Goal: Information Seeking & Learning: Learn about a topic

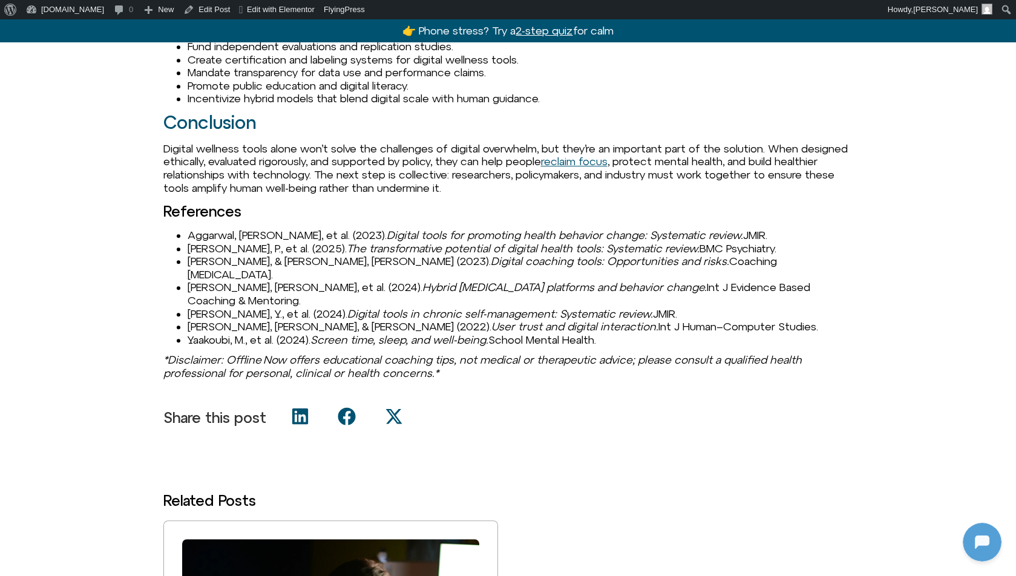
scroll to position [1515, 0]
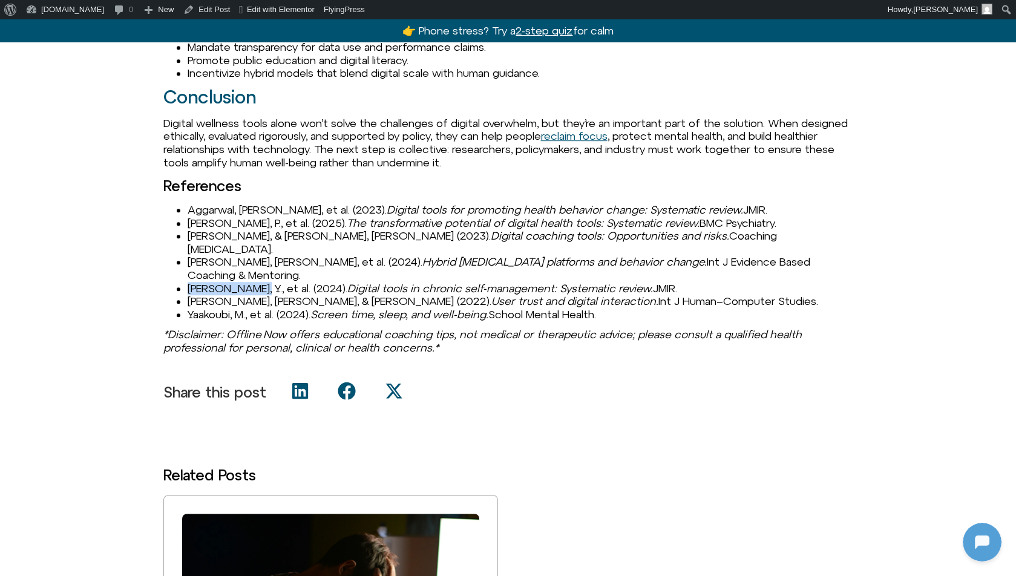
drag, startPoint x: 188, startPoint y: 275, endPoint x: 247, endPoint y: 274, distance: 58.7
click at [247, 282] on span "[PERSON_NAME], Y., et al. (2024)." at bounding box center [268, 288] width 160 height 13
copy span "[PERSON_NAME], Y., et al."
click at [249, 282] on span "[PERSON_NAME], Y., et al. (2024)." at bounding box center [268, 288] width 160 height 13
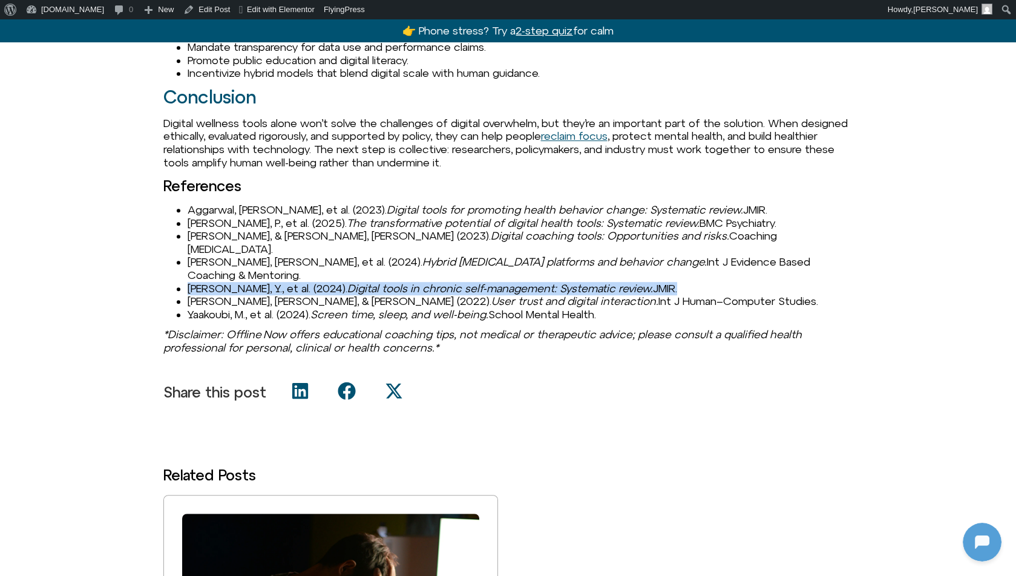
click at [249, 282] on span "[PERSON_NAME], Y., et al. (2024)." at bounding box center [268, 288] width 160 height 13
copy ul "[PERSON_NAME], Y., et al. (2024). Digital tools in chronic self-management: Sys…"
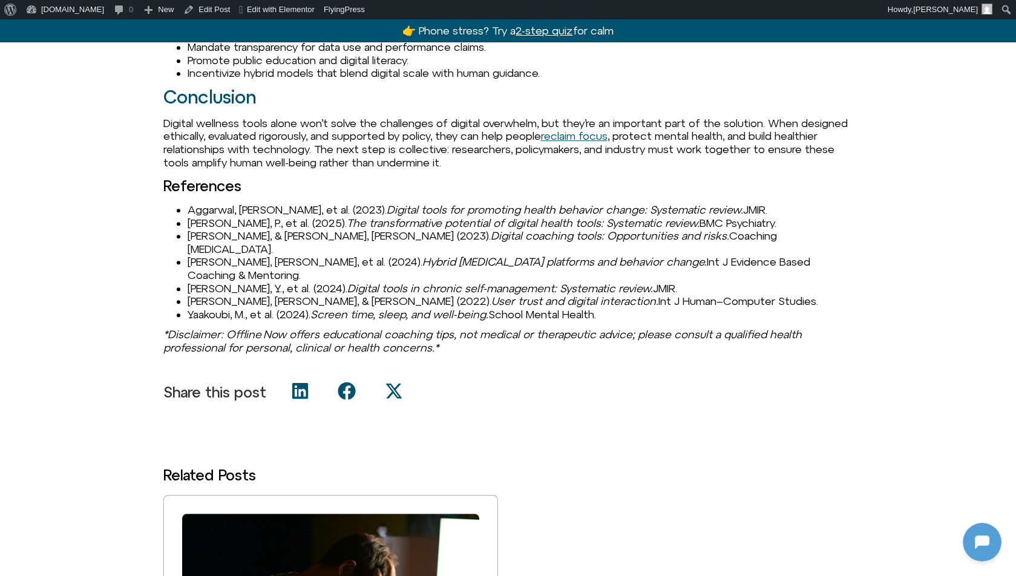
click at [254, 295] on span "[PERSON_NAME], [PERSON_NAME], & [PERSON_NAME] (2022)." at bounding box center [340, 301] width 304 height 13
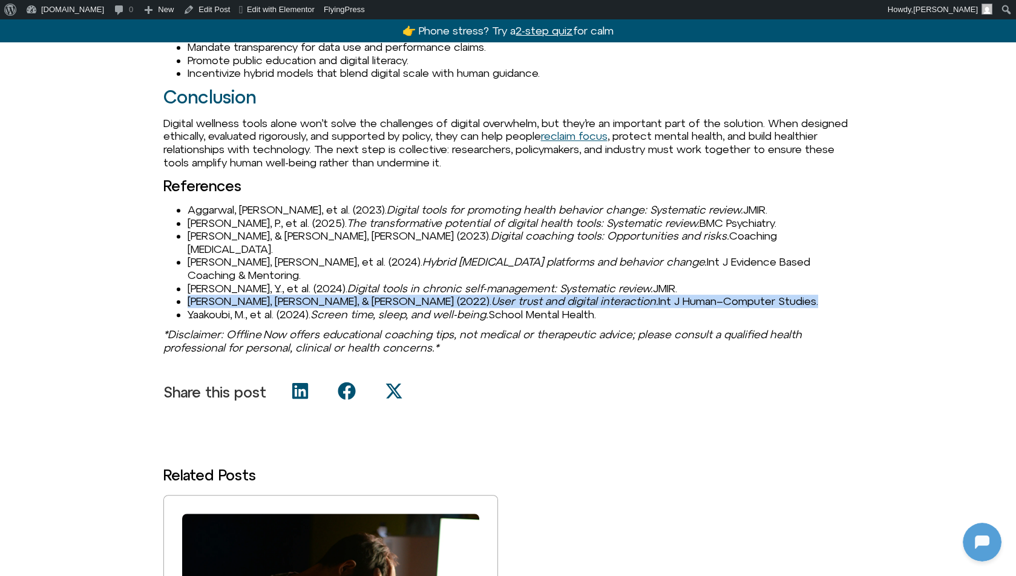
click at [254, 295] on span "[PERSON_NAME], [PERSON_NAME], & [PERSON_NAME] (2022)." at bounding box center [340, 301] width 304 height 13
copy ul "[PERSON_NAME], [PERSON_NAME], & [PERSON_NAME] (2022). User trust and digital in…"
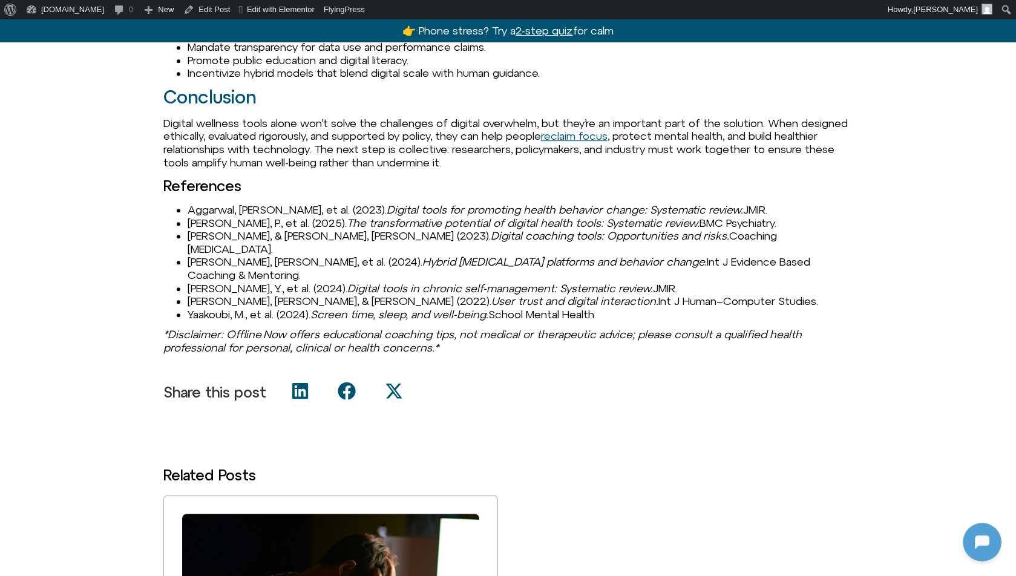
click at [303, 229] on span "[PERSON_NAME], P., et al. (2025)." at bounding box center [267, 223] width 159 height 13
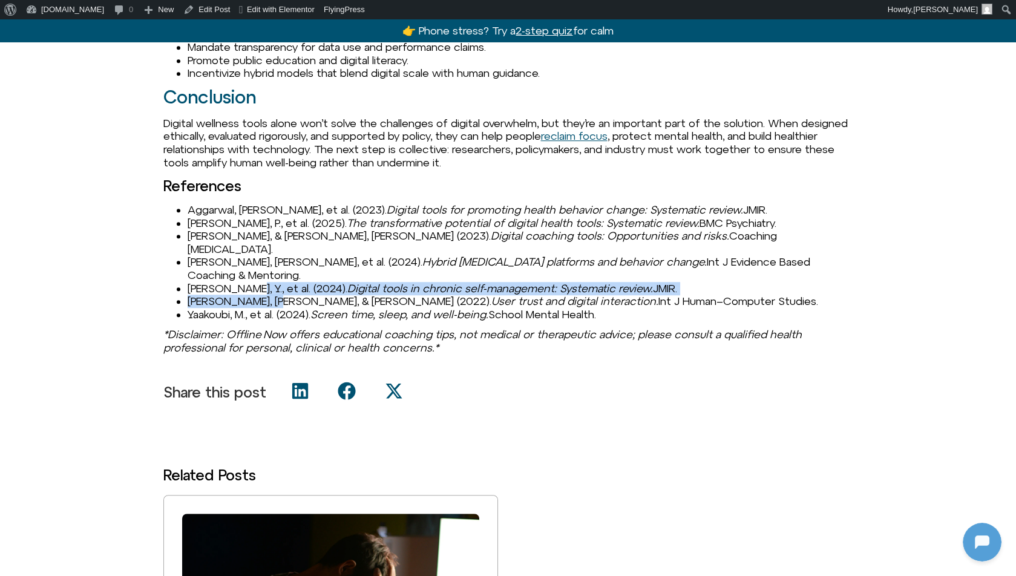
drag, startPoint x: 189, startPoint y: 281, endPoint x: 263, endPoint y: 287, distance: 74.0
click at [263, 295] on span "[PERSON_NAME], [PERSON_NAME], & [PERSON_NAME] (2022)." at bounding box center [340, 301] width 304 height 13
copy ul "l. (2024). Digital tools in chronic self-management: Systematic review. JMIR. […"
click at [258, 295] on span "[PERSON_NAME], [PERSON_NAME], & [PERSON_NAME] (2022)." at bounding box center [340, 301] width 304 height 13
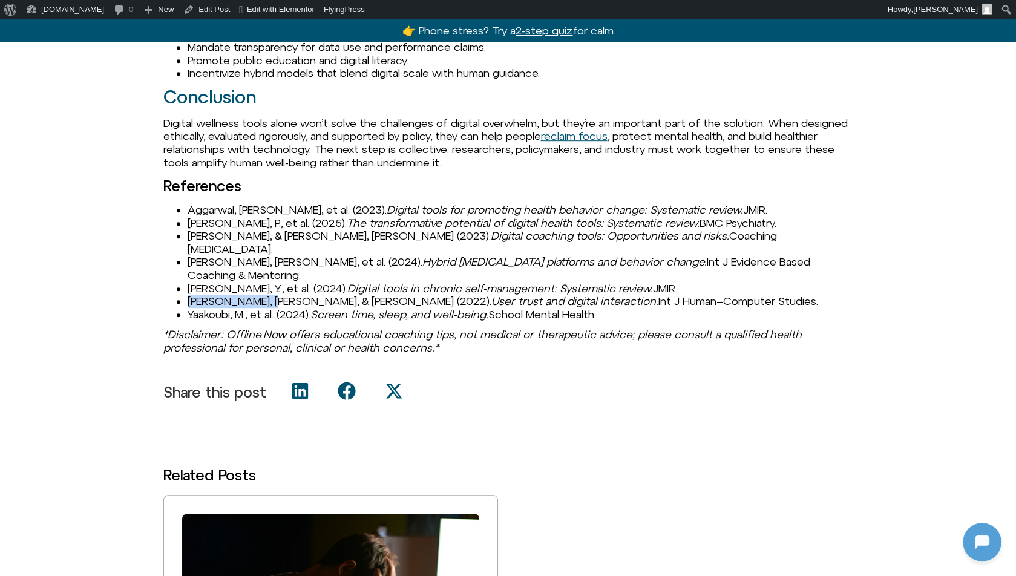
drag, startPoint x: 263, startPoint y: 287, endPoint x: 174, endPoint y: 287, distance: 88.4
click at [174, 287] on ul "Aggarwal, [PERSON_NAME], et al. (2023). Digital tools for promoting health beha…" at bounding box center [508, 261] width 690 height 117
copy span "[PERSON_NAME], [PERSON_NAME], & [PERSON_NAME]"
click at [347, 282] on em "Digital tools in chronic self-management: Systematic review." at bounding box center [500, 288] width 306 height 13
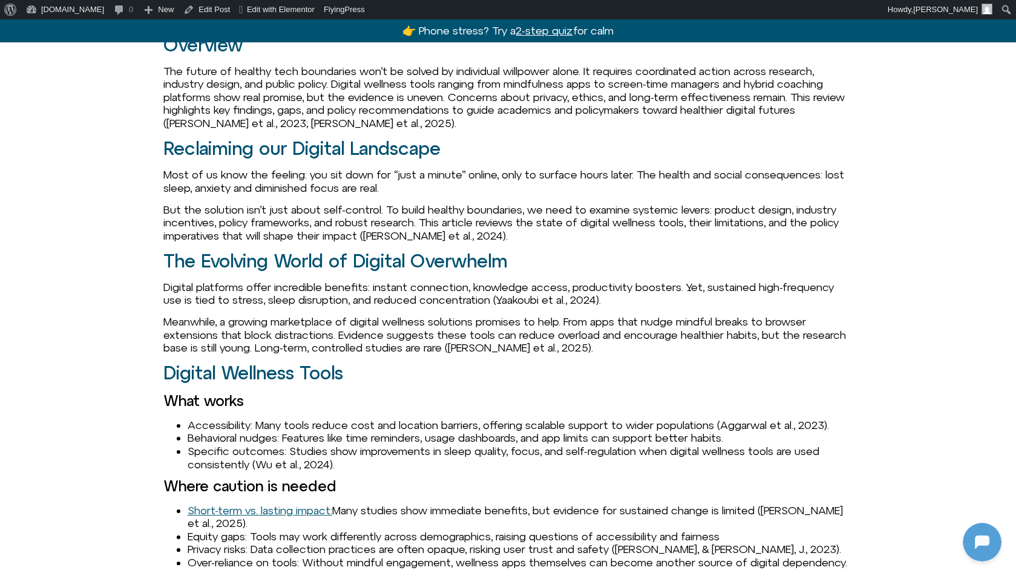
scroll to position [0, 0]
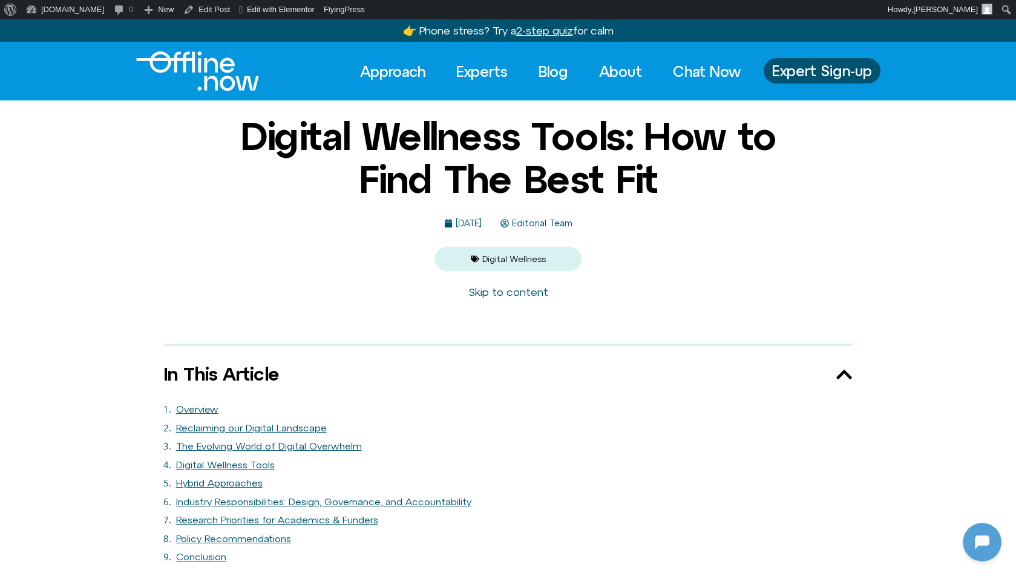
click at [239, 195] on h1 "Digital Wellness Tools: How to Find The Best Fit" at bounding box center [508, 157] width 587 height 85
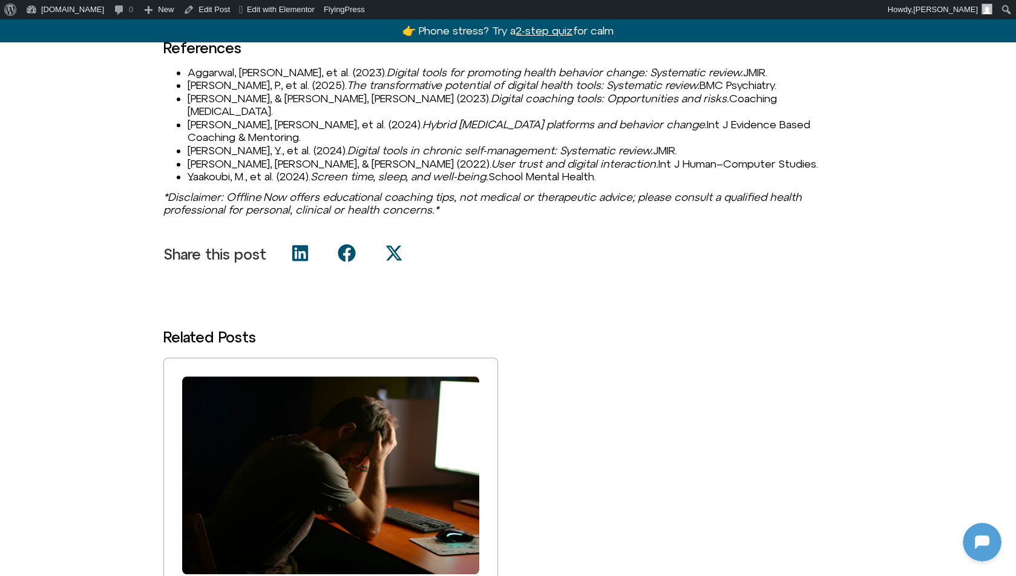
scroll to position [2168, 0]
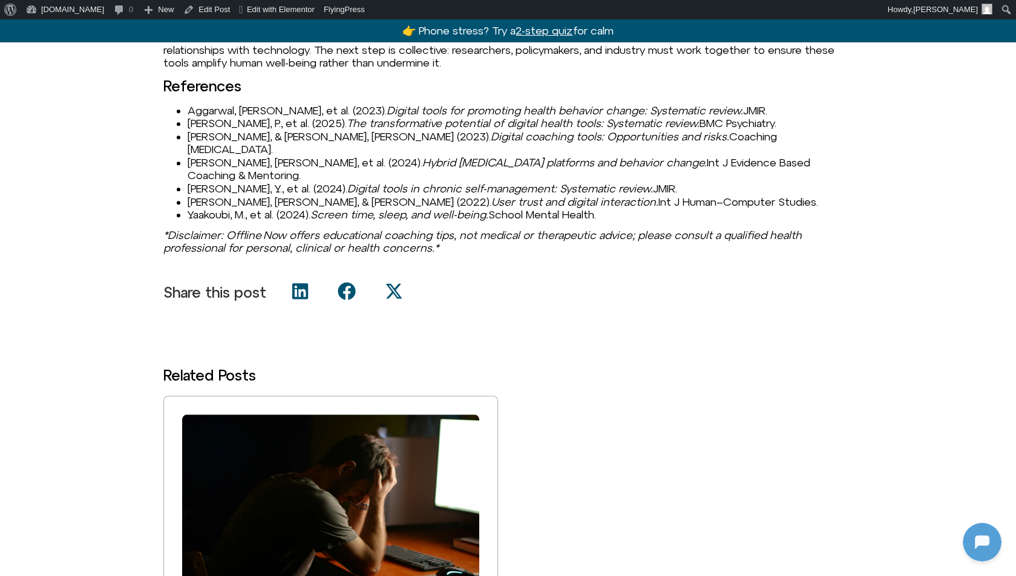
click at [323, 166] on span "O’Donovan, R., et al. (2024)." at bounding box center [305, 162] width 235 height 13
drag, startPoint x: 188, startPoint y: 122, endPoint x: 775, endPoint y: 202, distance: 592.4
click at [776, 202] on ul "Aggarwal, A., et al. (2023). Digital tools for promoting health behavior change…" at bounding box center [508, 162] width 690 height 117
copy ul "Aggarwal, A., et al. (2023). Digital tools for promoting health behavior change…"
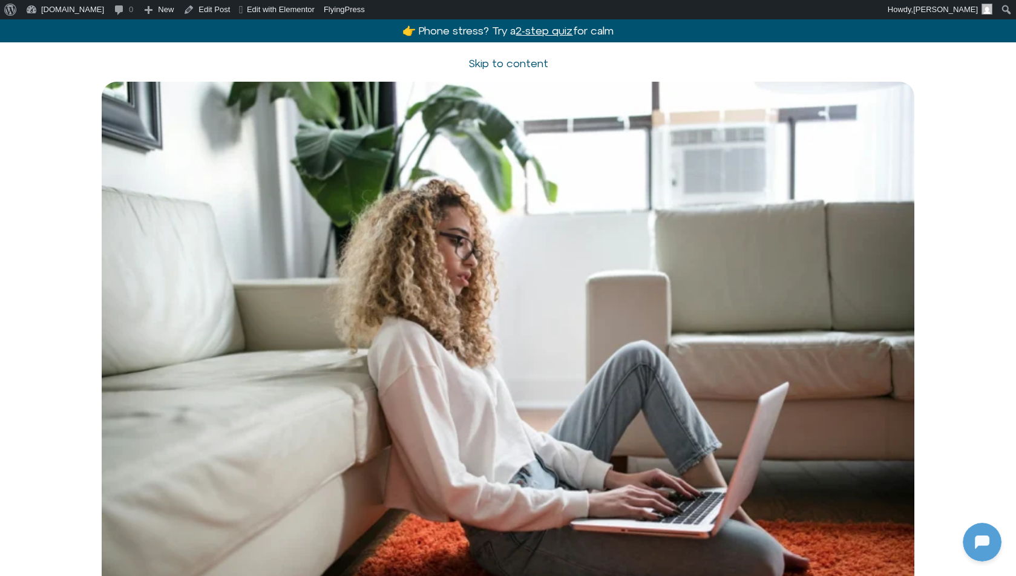
scroll to position [158, 0]
